Goal: Find specific fact

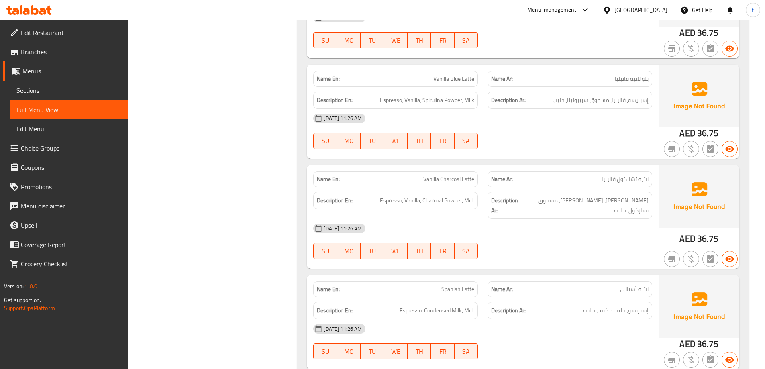
scroll to position [10684, 0]
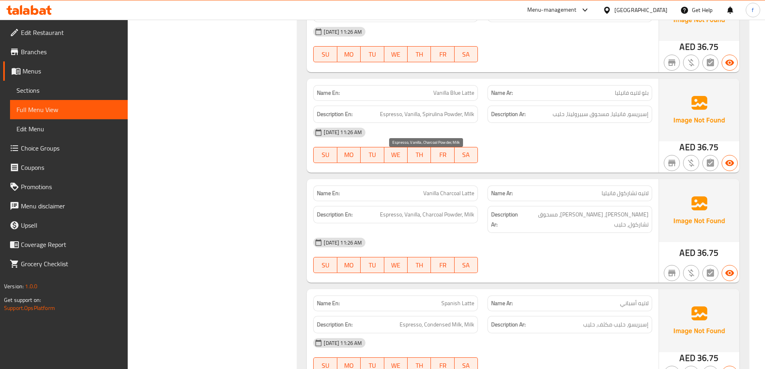
click at [435, 210] on span "Espresso, Vanilla, Charcoal Powder, Milk" at bounding box center [427, 215] width 94 height 10
copy span "Charcoal"
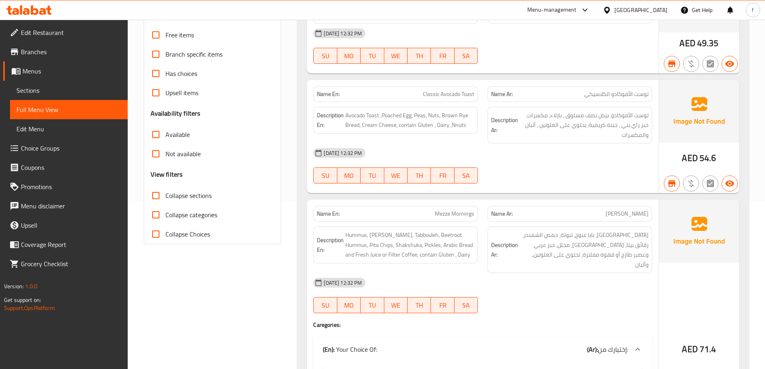
scroll to position [161, 0]
